Goal: Ask a question

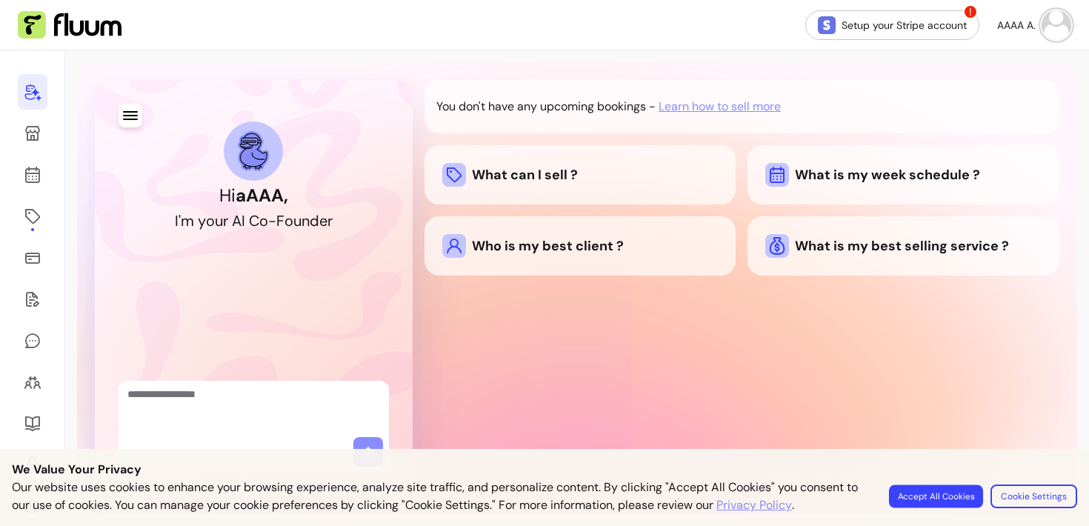
click at [956, 496] on button "Accept All Cookies" at bounding box center [936, 496] width 94 height 23
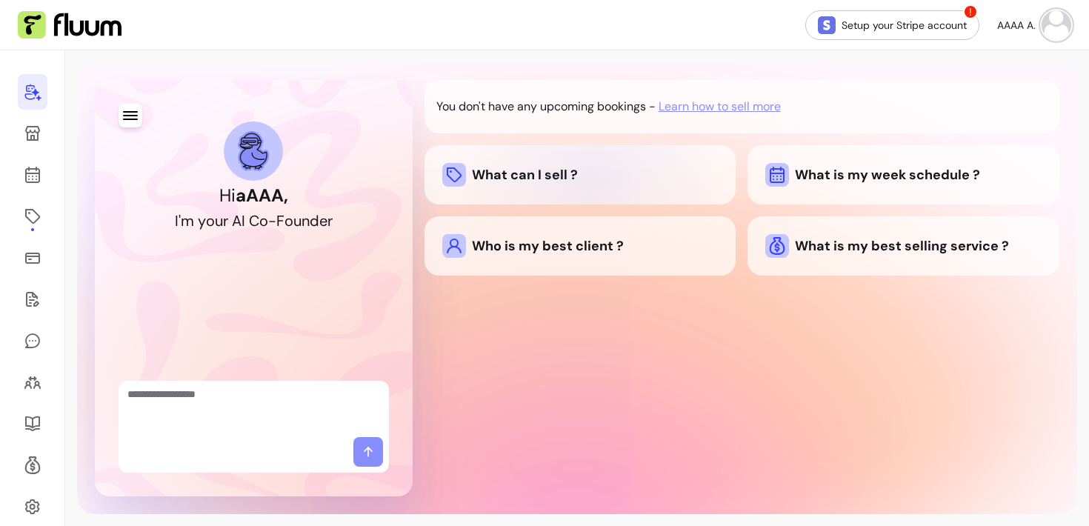
click at [592, 172] on div "What can I sell ?" at bounding box center [580, 175] width 276 height 24
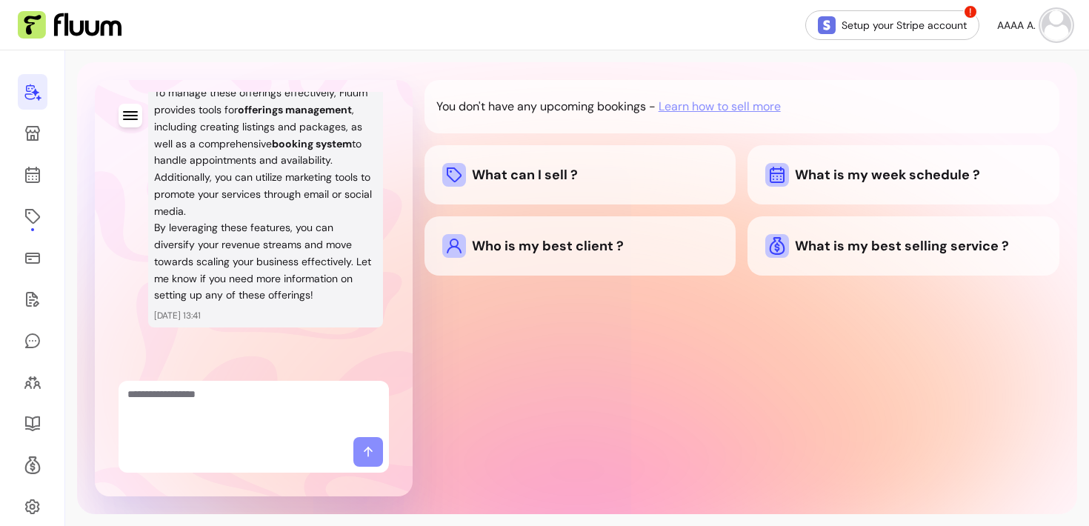
click at [592, 255] on div "Who is my best client ?" at bounding box center [580, 246] width 276 height 24
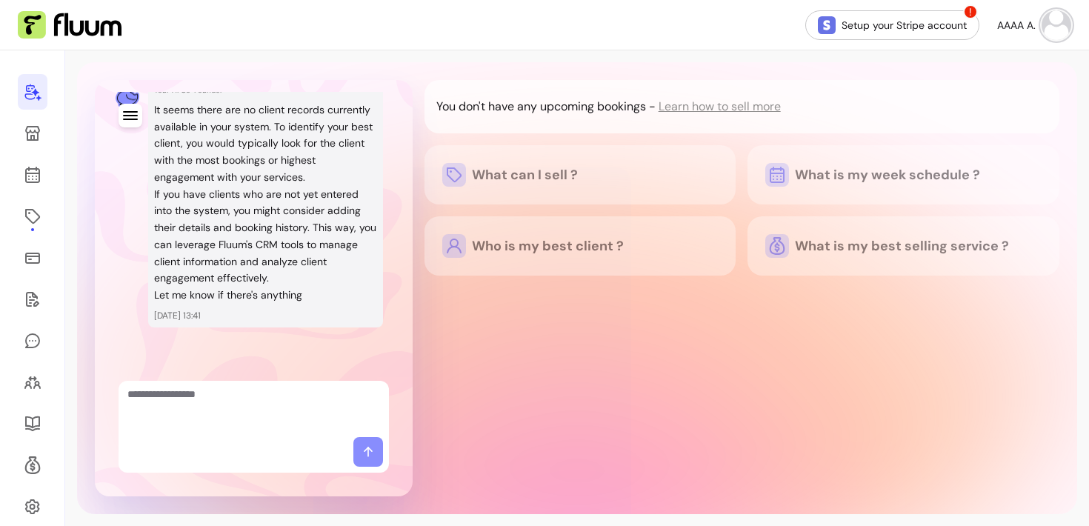
scroll to position [1127, 0]
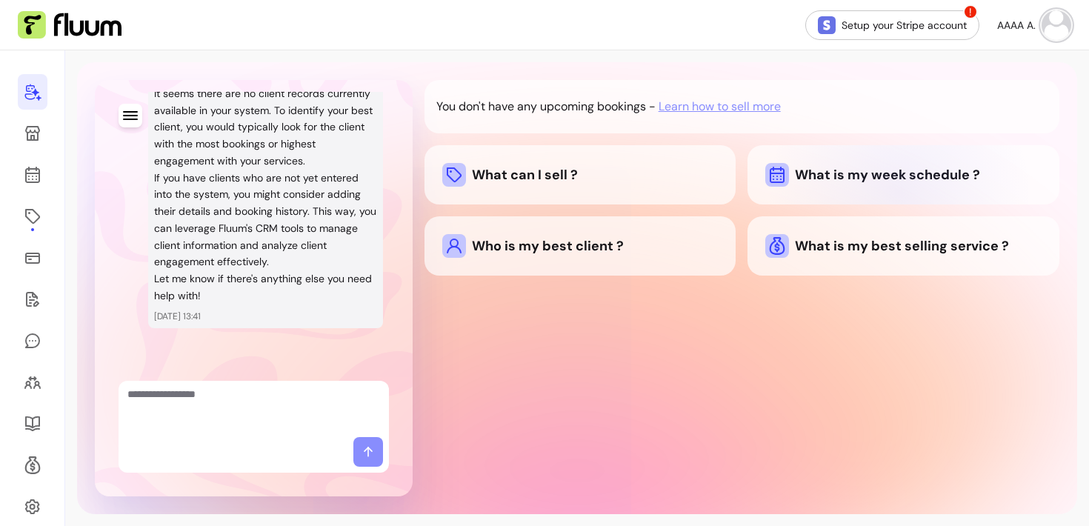
click at [900, 192] on div "What is my week schedule ?" at bounding box center [904, 174] width 312 height 59
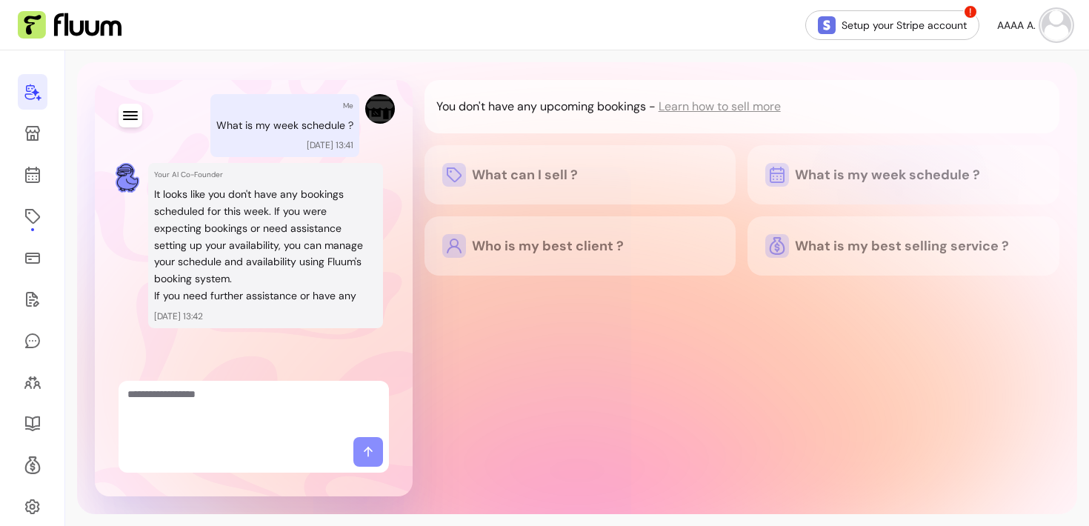
scroll to position [1401, 0]
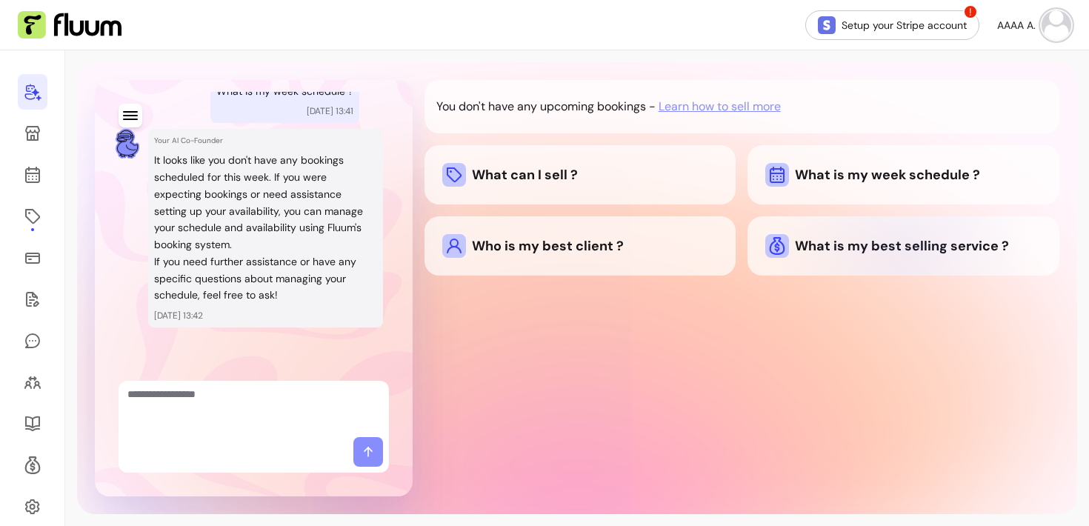
click at [905, 254] on div "What is my best selling service ?" at bounding box center [903, 246] width 276 height 24
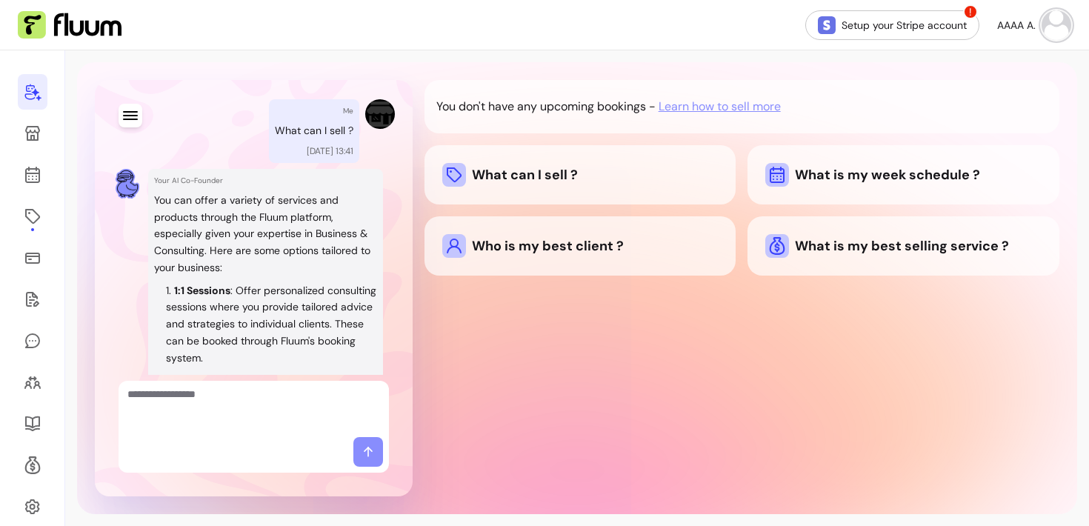
scroll to position [162, 0]
